Goal: Browse casually

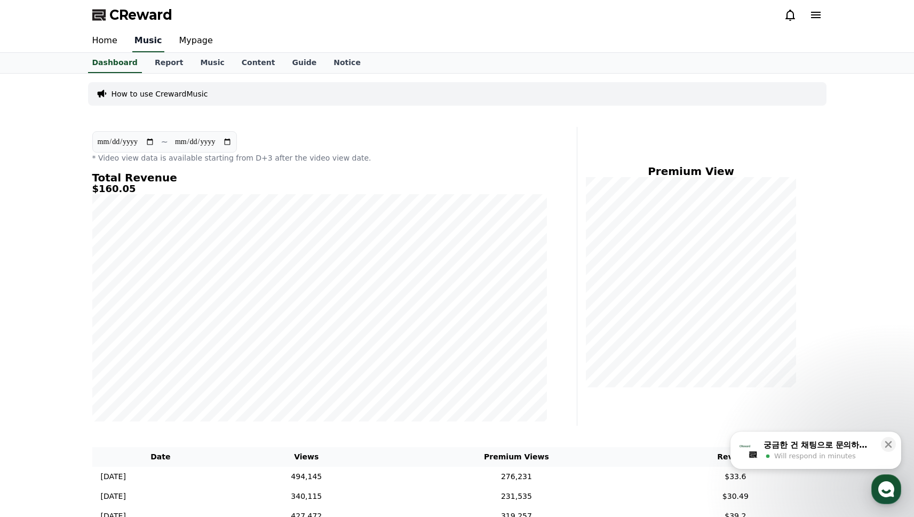
click at [155, 45] on link "Music" at bounding box center [148, 41] width 32 height 22
click at [198, 65] on link "Music" at bounding box center [212, 62] width 41 height 19
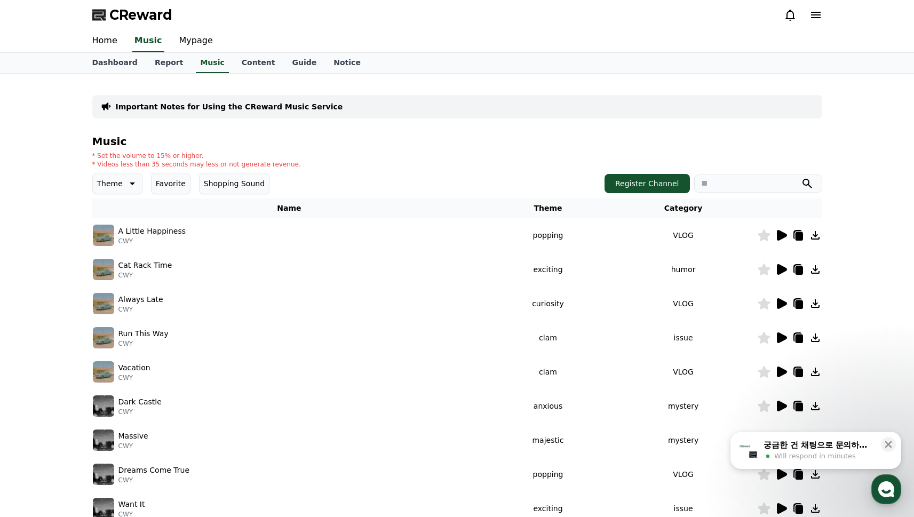
click at [127, 181] on icon at bounding box center [131, 183] width 13 height 13
click at [114, 272] on button "Curiosity" at bounding box center [115, 267] width 42 height 23
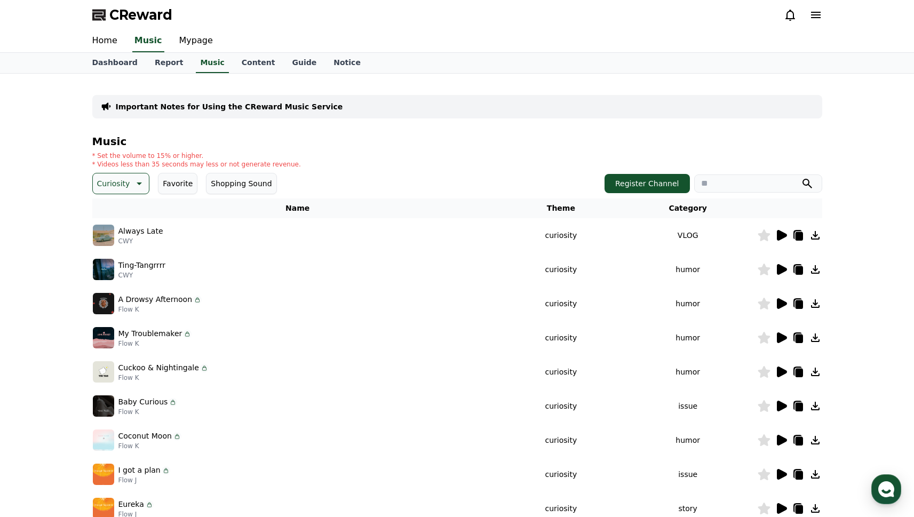
scroll to position [206, 0]
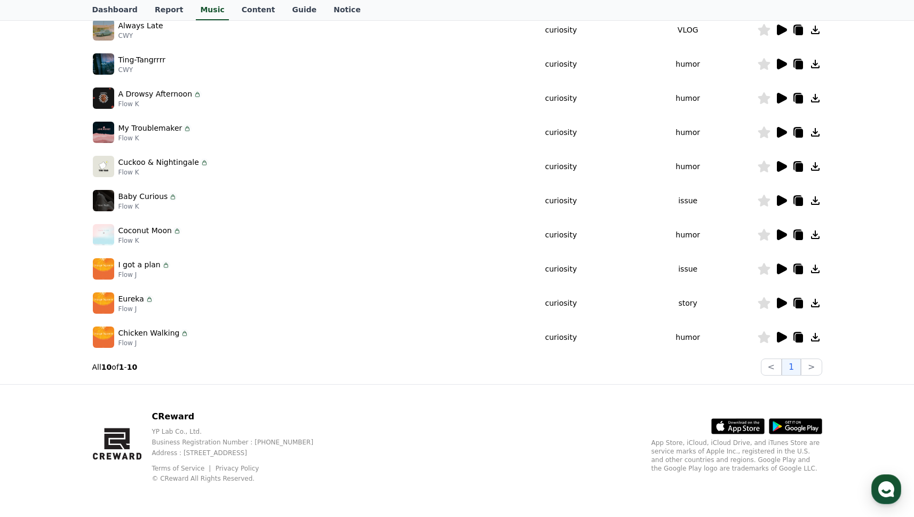
click at [797, 337] on icon at bounding box center [798, 338] width 7 height 9
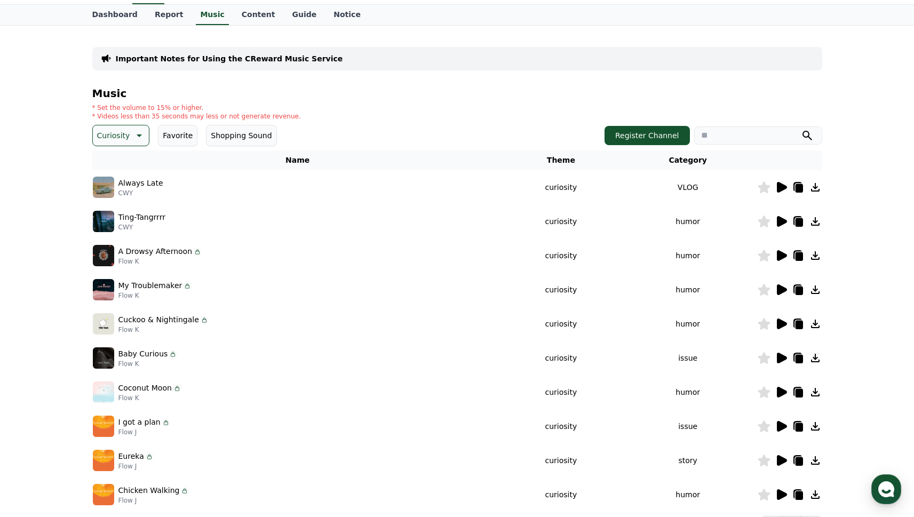
scroll to position [0, 0]
